Goal: Information Seeking & Learning: Check status

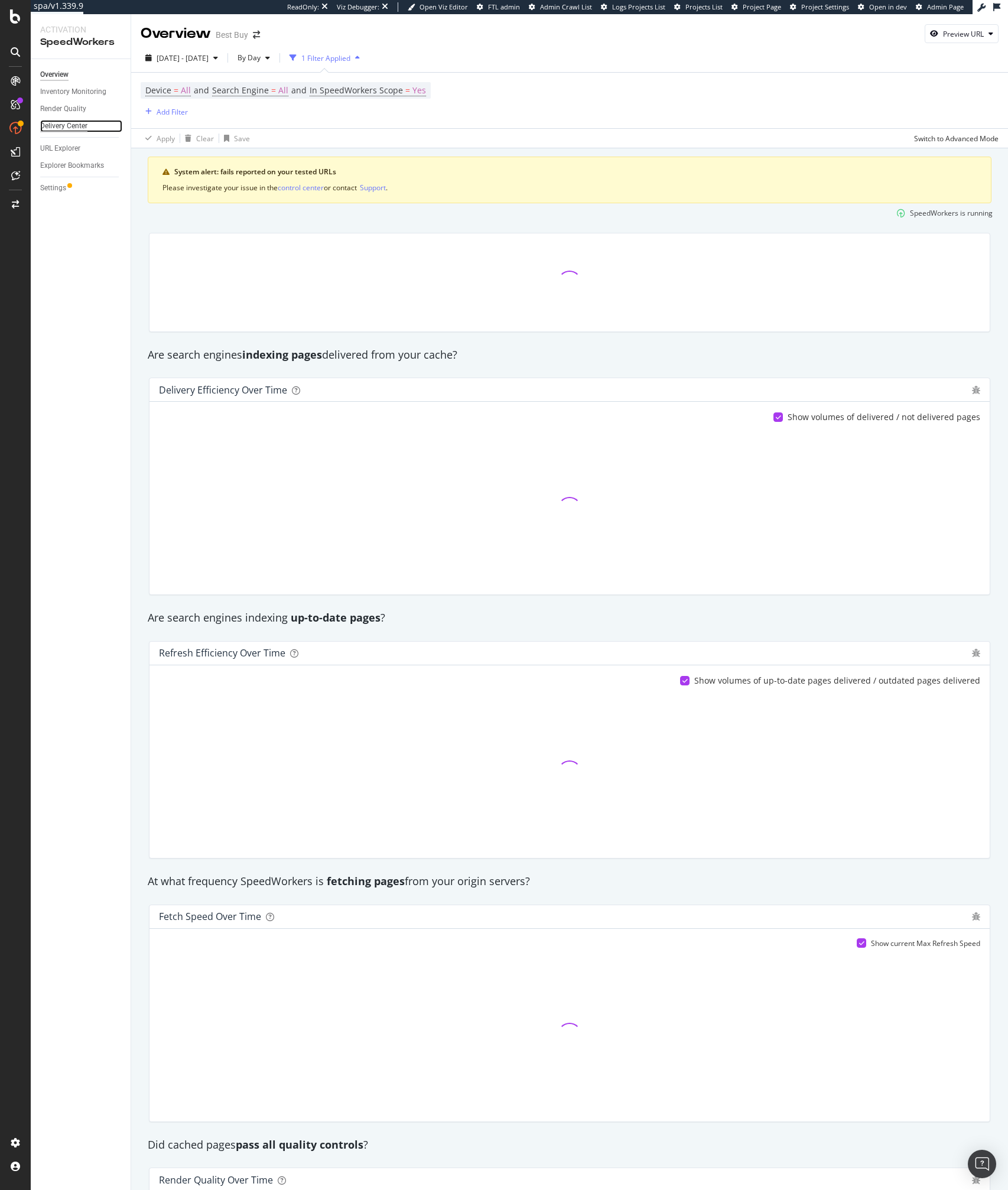
click at [51, 123] on div "Delivery Center" at bounding box center [64, 125] width 47 height 13
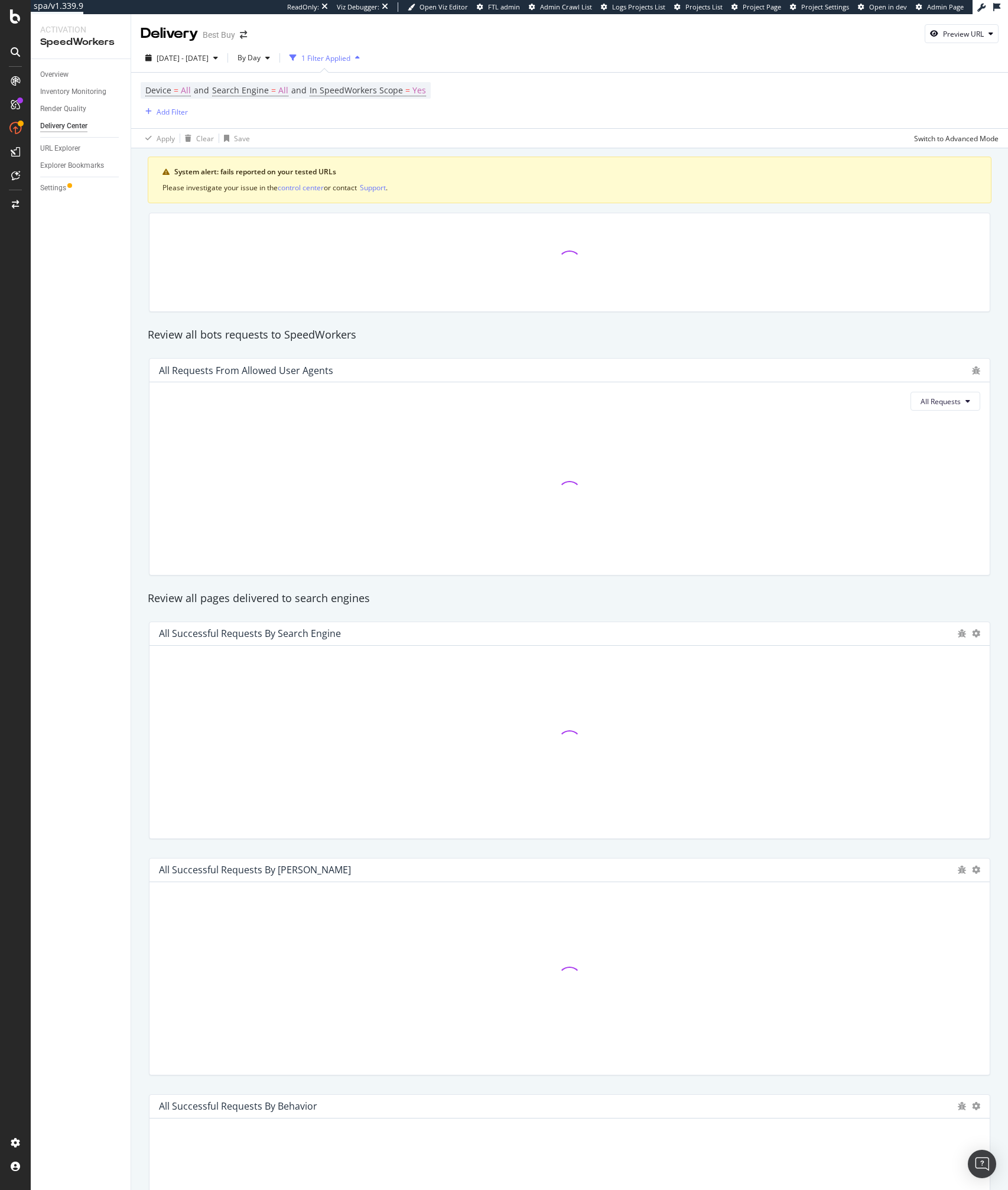
click at [648, 114] on div "Device = All and Search Engine = All and In SpeedWorkers Scope = Yes Add Filter" at bounding box center [570, 100] width 858 height 56
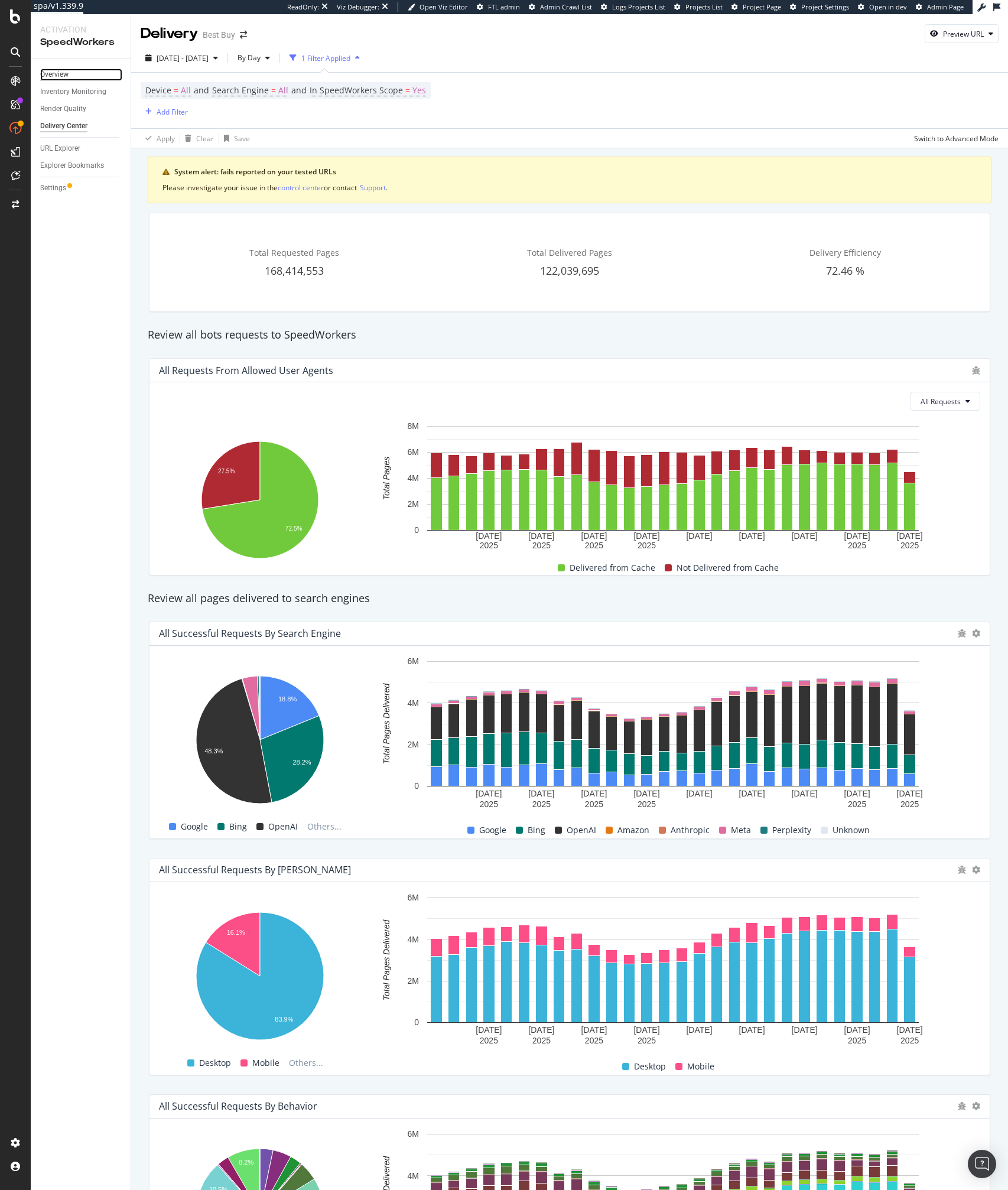
click at [67, 80] on div "Overview" at bounding box center [54, 74] width 28 height 13
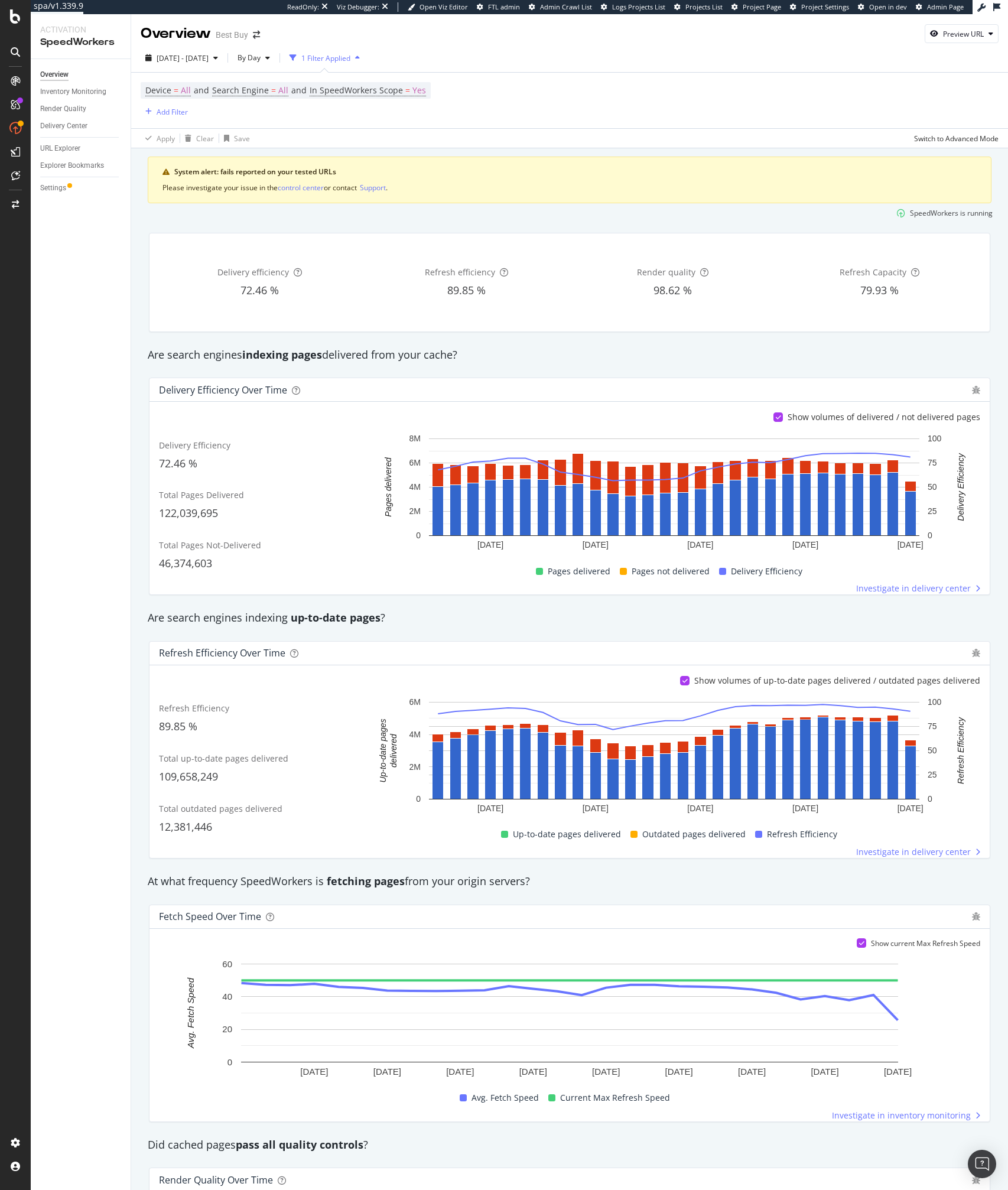
click at [601, 380] on div "Delivery Efficiency over time" at bounding box center [570, 390] width 840 height 24
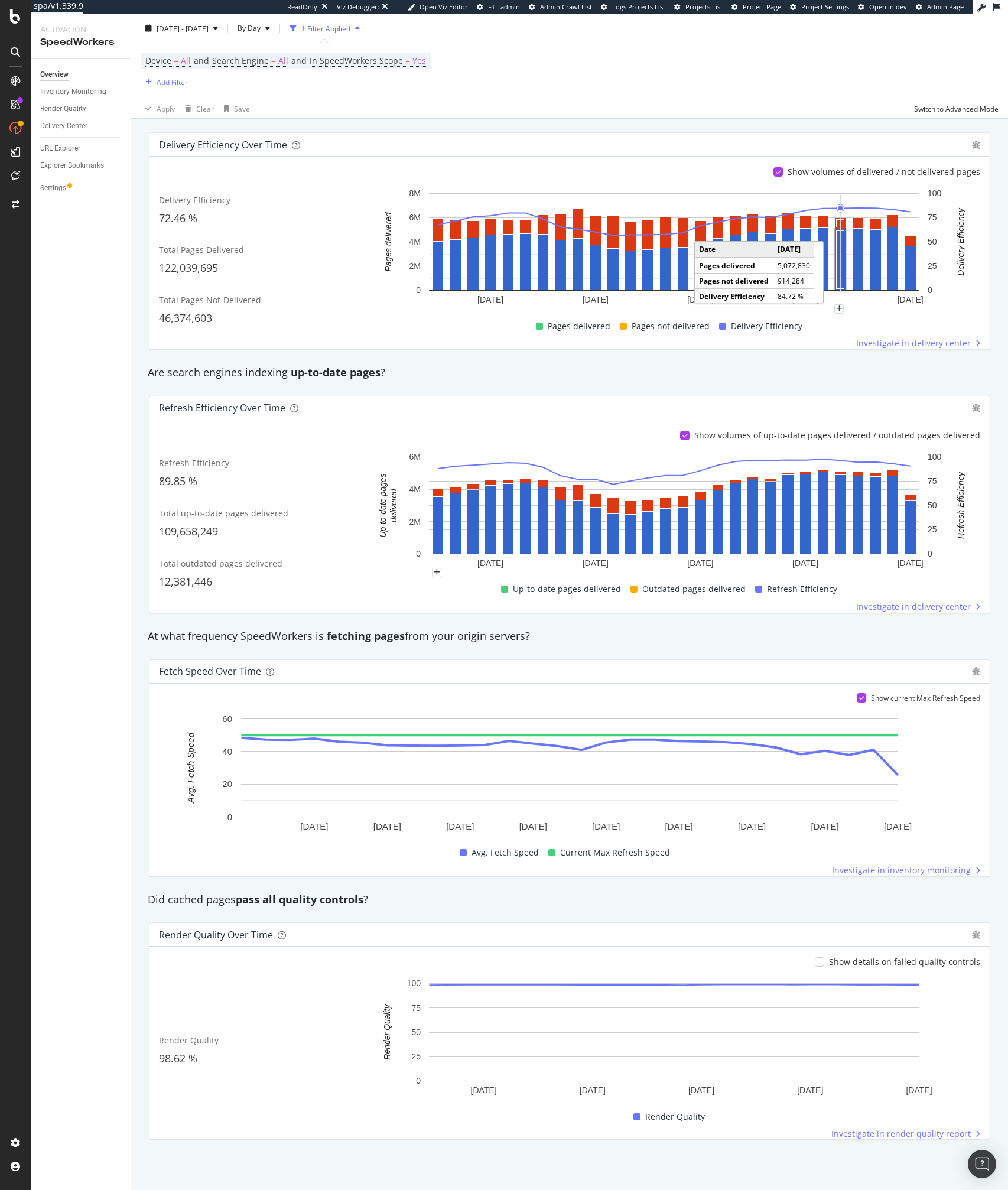
scroll to position [246, 0]
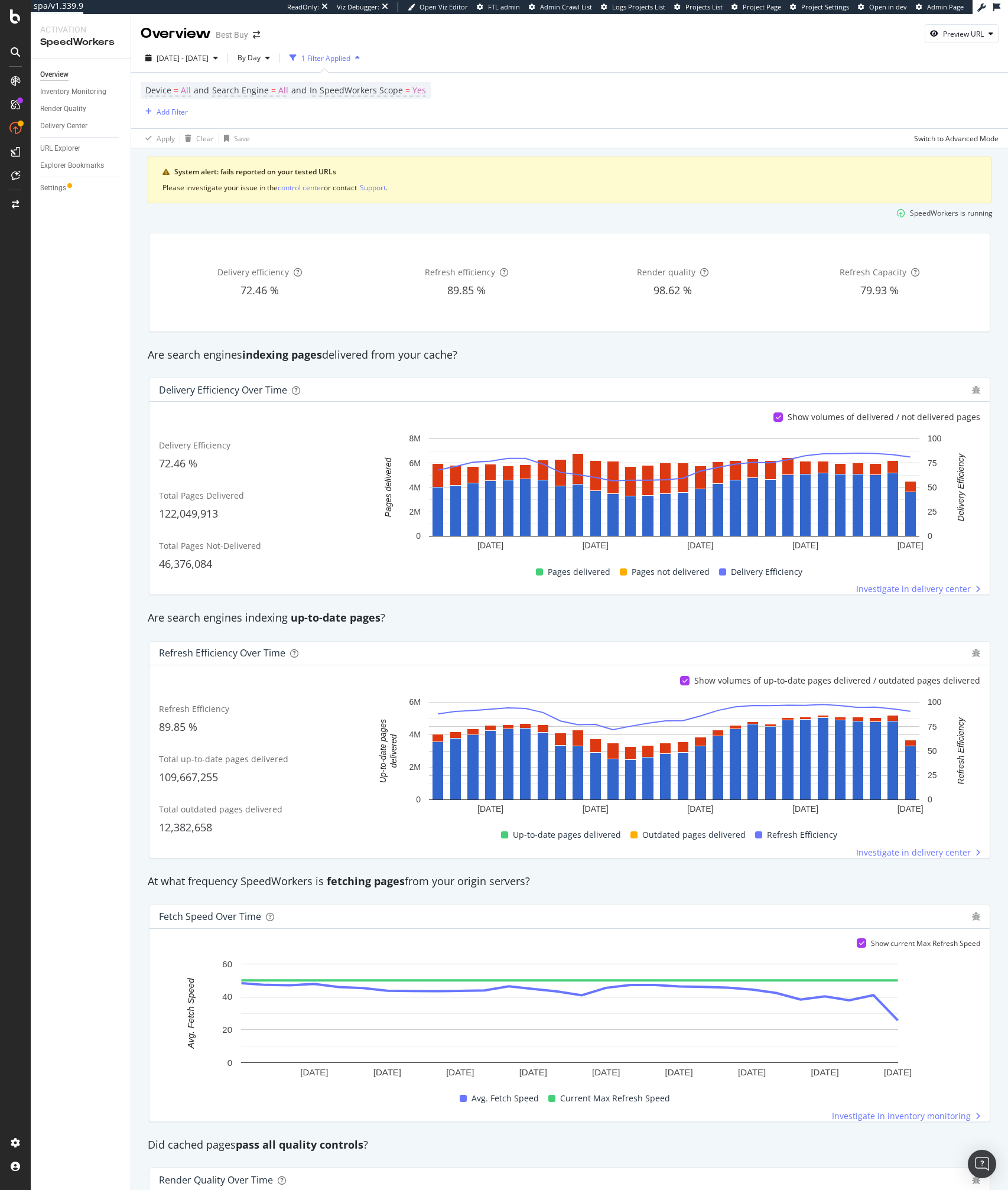
click at [674, 422] on div "Show volumes of delivered / not delivered pages" at bounding box center [570, 417] width 821 height 12
click at [476, 357] on div "Are search engines indexing pages delivered from your cache?" at bounding box center [570, 356] width 856 height 15
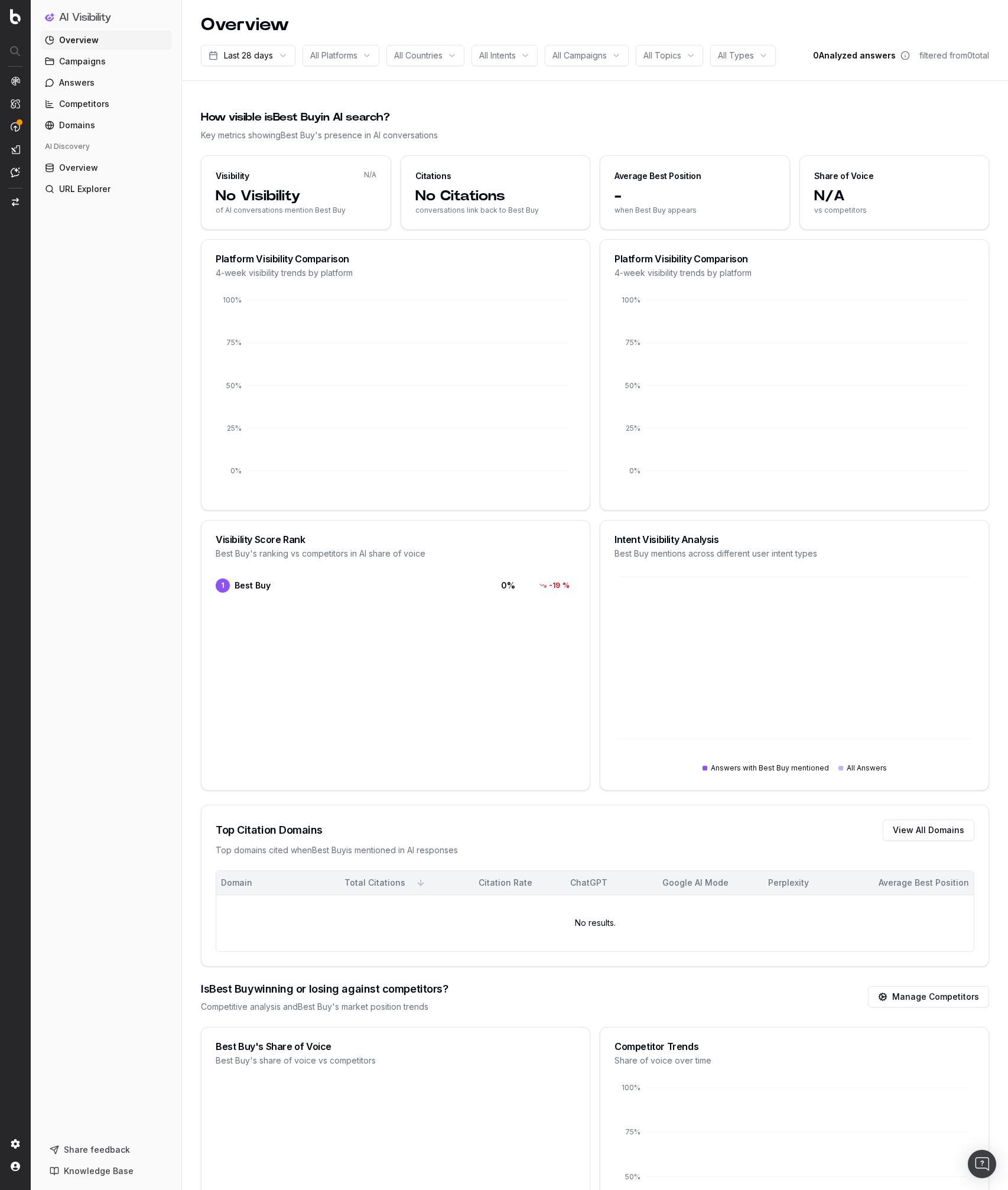
click at [90, 39] on span "Overview" at bounding box center [78, 40] width 40 height 12
